Goal: Task Accomplishment & Management: Manage account settings

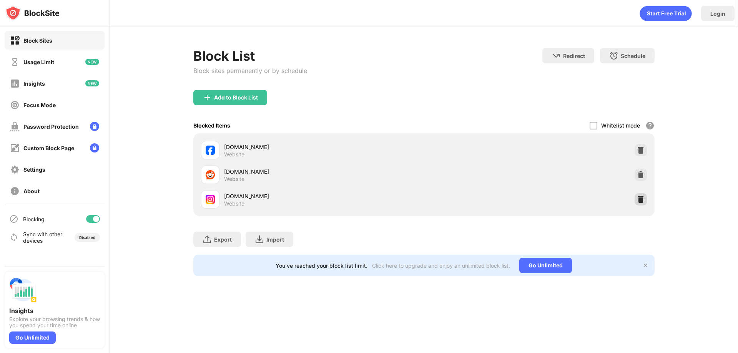
click at [639, 199] on img at bounding box center [641, 200] width 8 height 8
